Goal: Navigation & Orientation: Find specific page/section

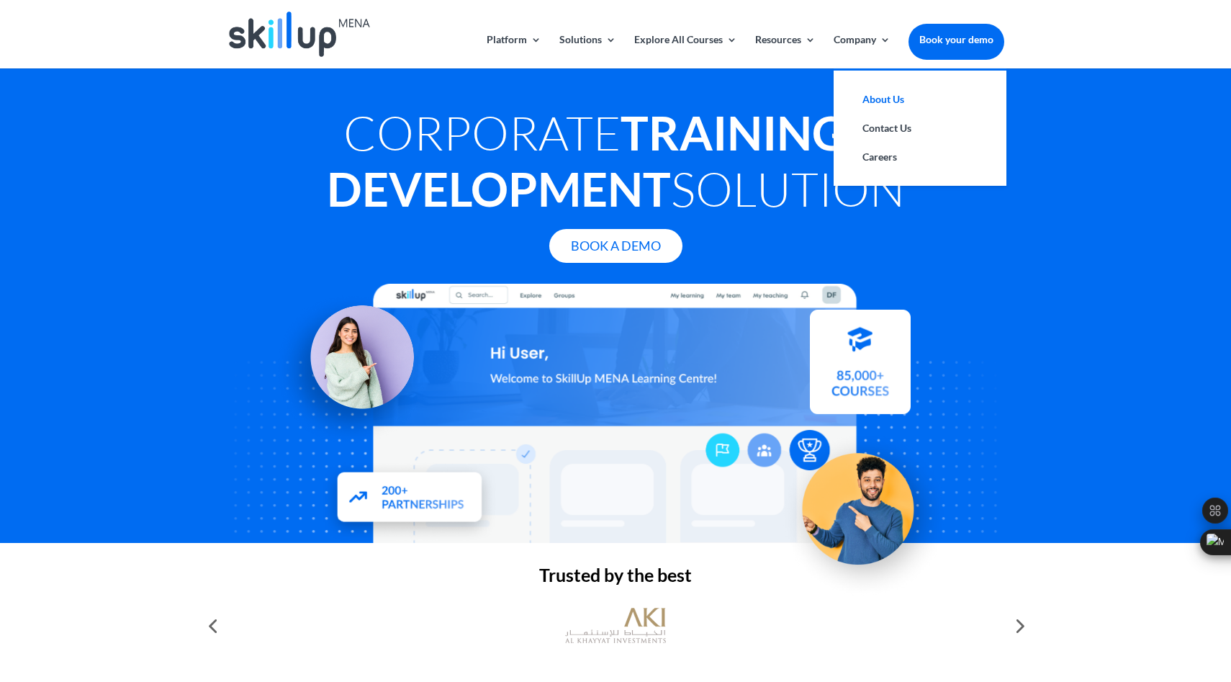
click at [887, 100] on link "About Us" at bounding box center [920, 99] width 144 height 29
